Goal: Check status: Check status

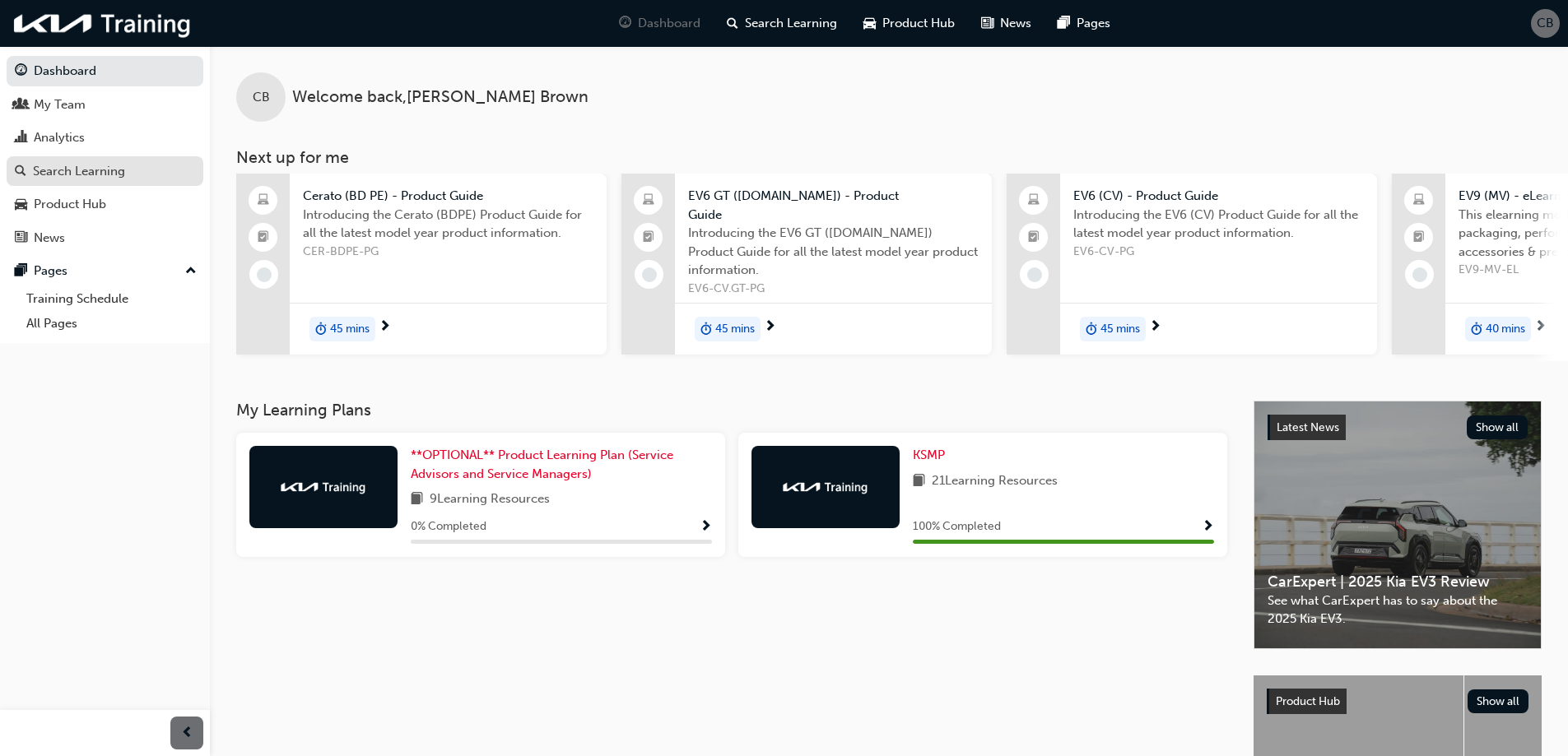
click at [71, 164] on div "Search Learning" at bounding box center [78, 171] width 92 height 19
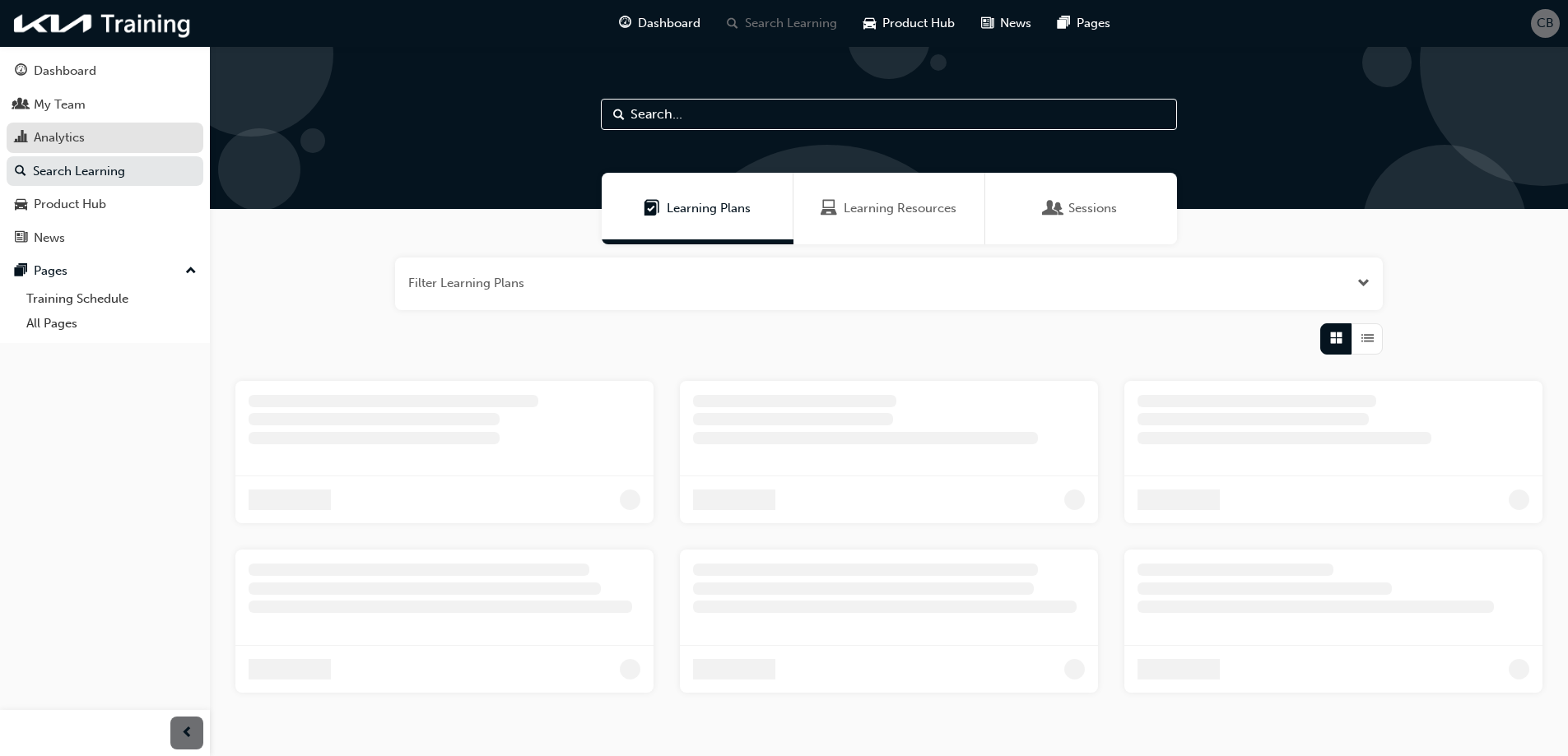
click at [67, 139] on div "Analytics" at bounding box center [59, 138] width 51 height 19
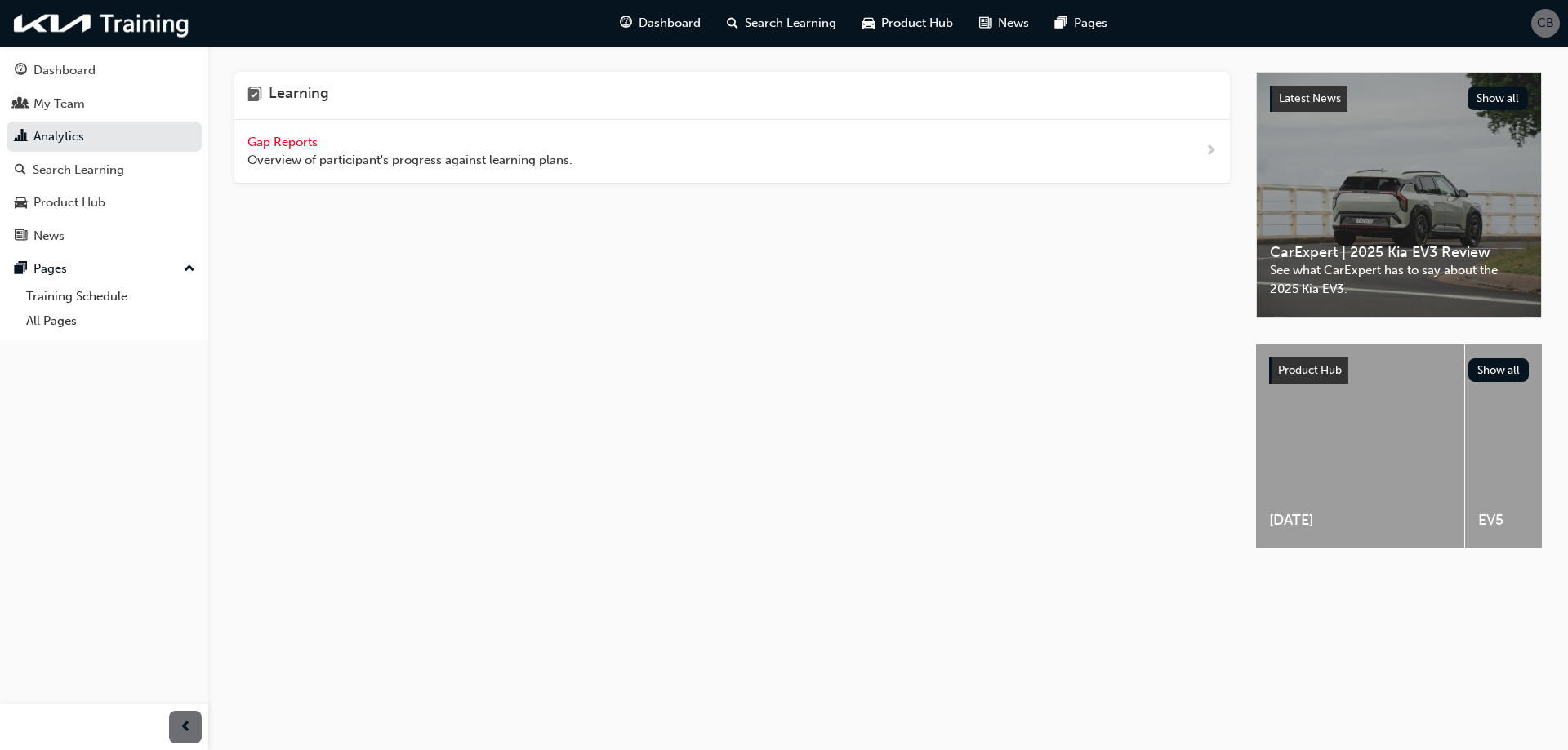
click at [286, 138] on span "Gap Reports" at bounding box center [285, 142] width 73 height 15
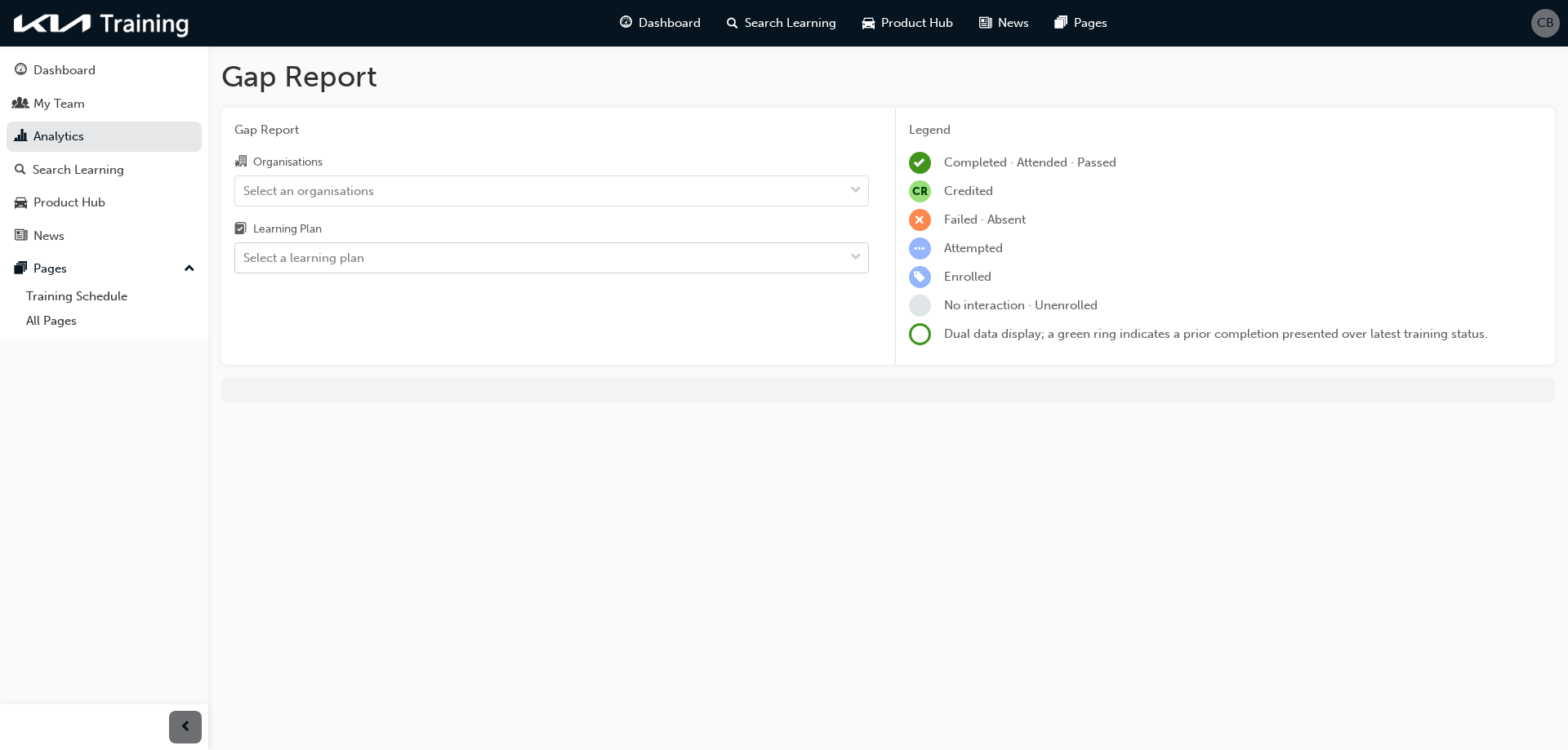
click at [394, 261] on div "Select a learning plan" at bounding box center [539, 258] width 608 height 28
click at [245, 261] on input "Learning Plan Select a learning plan" at bounding box center [244, 257] width 2 height 14
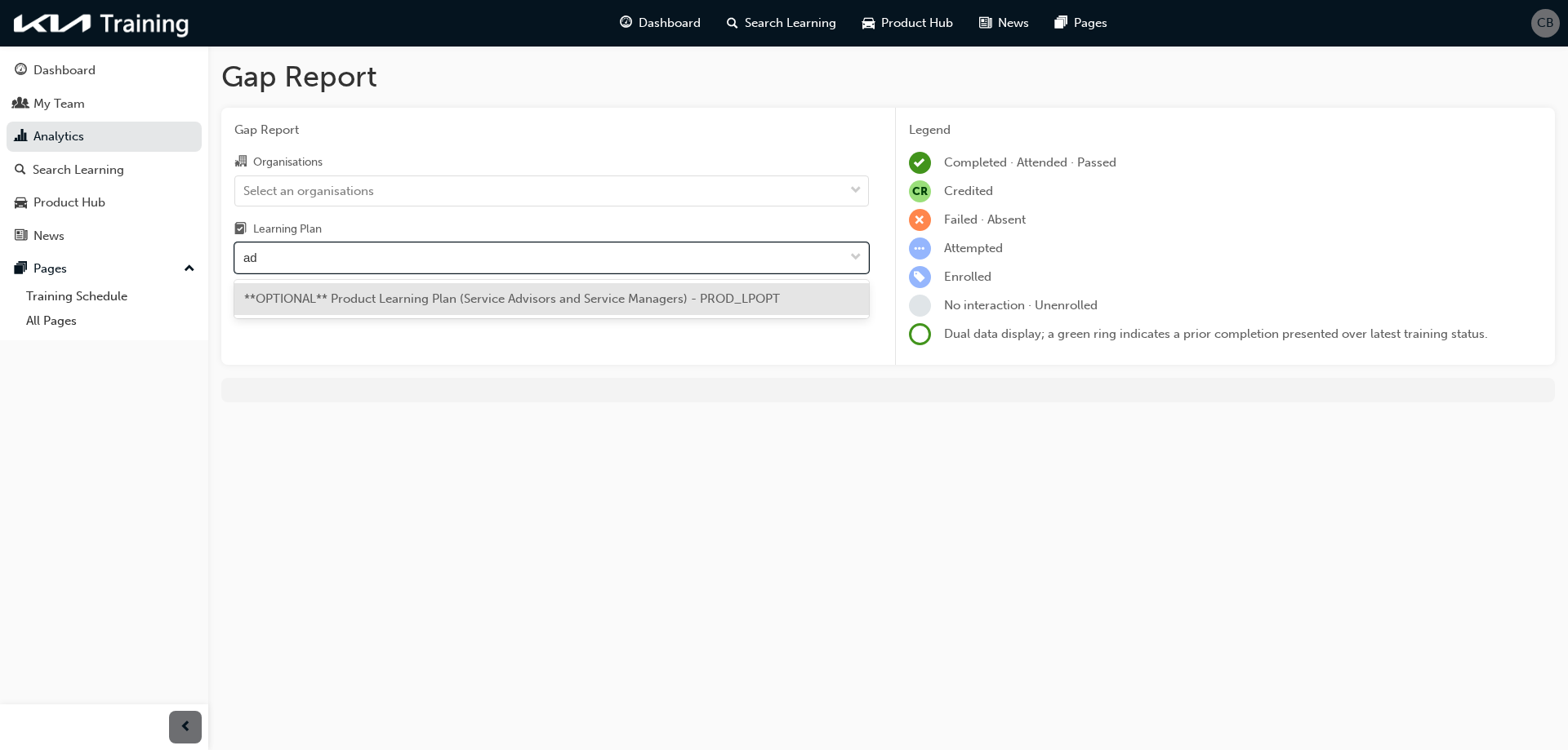
type input "a"
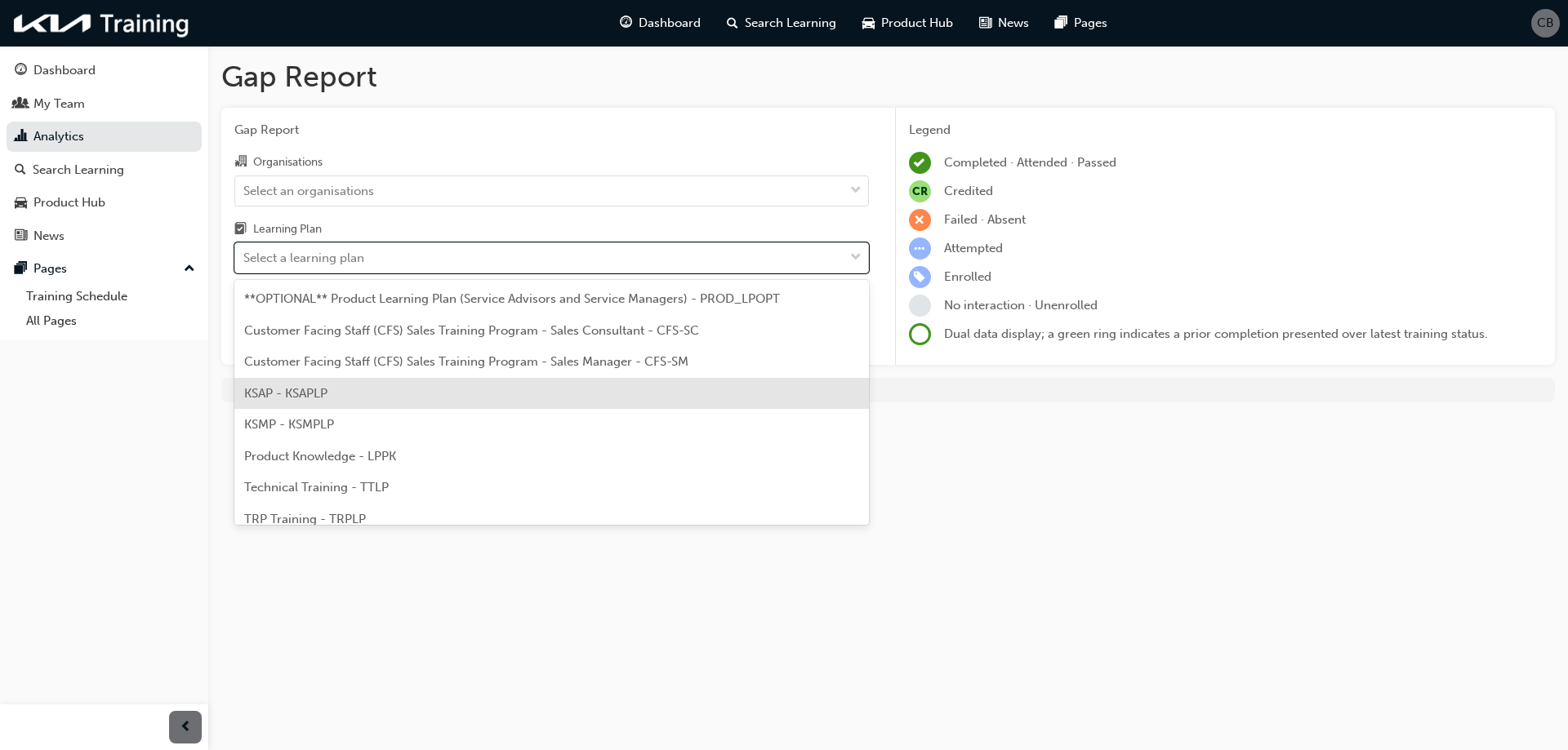
click at [375, 398] on div "KSAP - KSAPLP" at bounding box center [551, 393] width 635 height 32
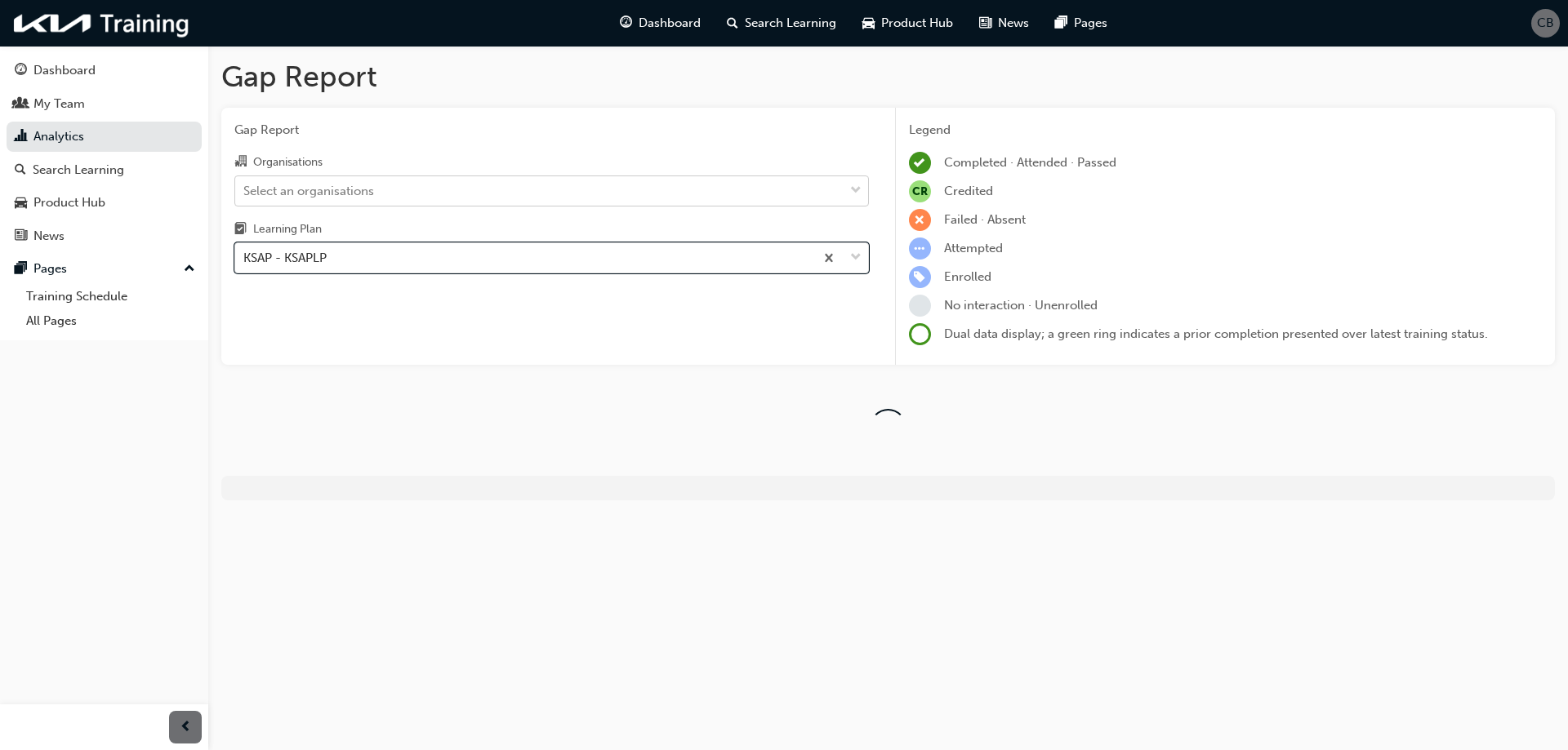
click at [323, 193] on div "Select an organisations" at bounding box center [308, 190] width 131 height 19
click at [245, 193] on input "Organisations Select an organisations" at bounding box center [244, 190] width 2 height 14
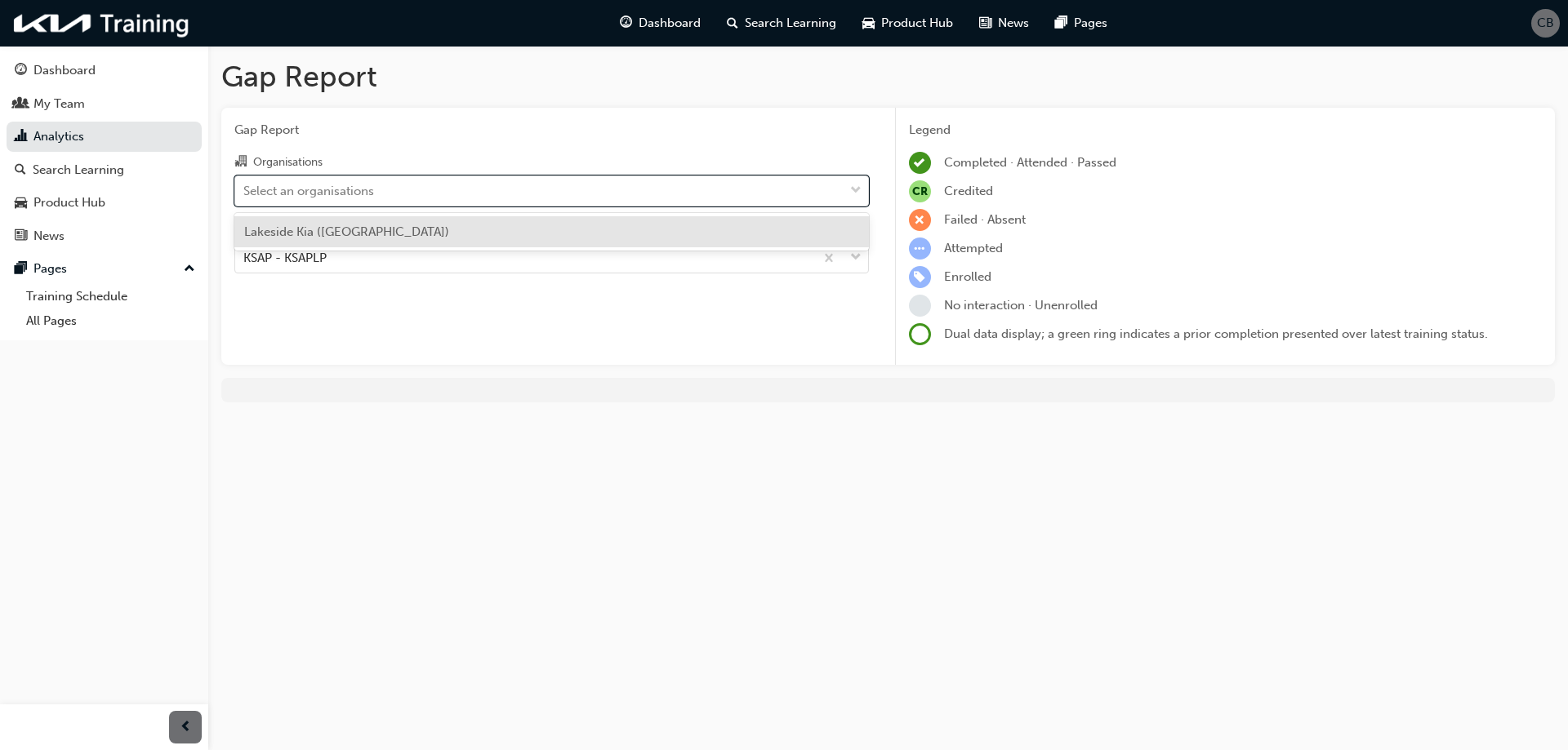
click at [342, 222] on div "Lakeside Kia ([GEOGRAPHIC_DATA])" at bounding box center [551, 231] width 635 height 32
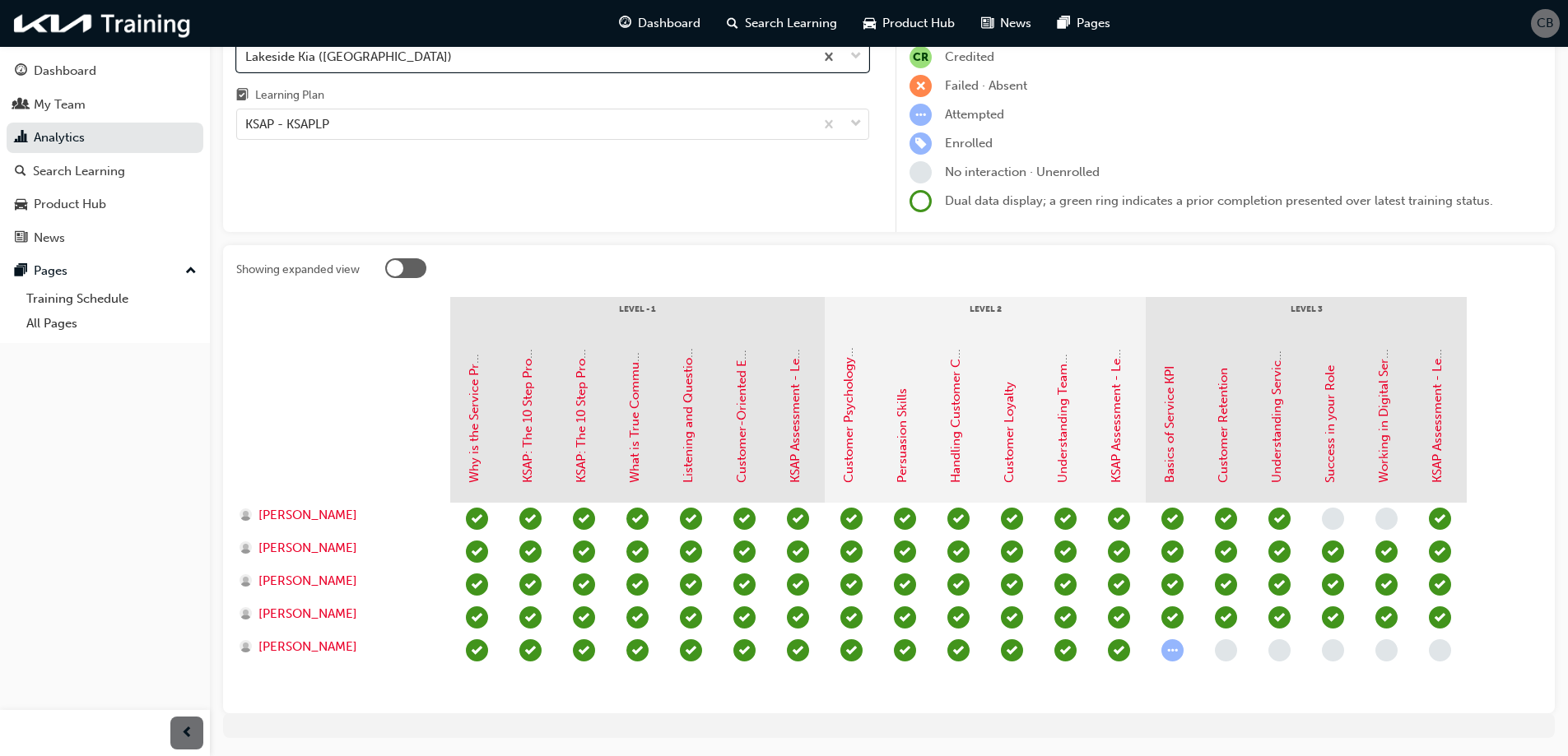
scroll to position [185, 0]
